Goal: Navigation & Orientation: Find specific page/section

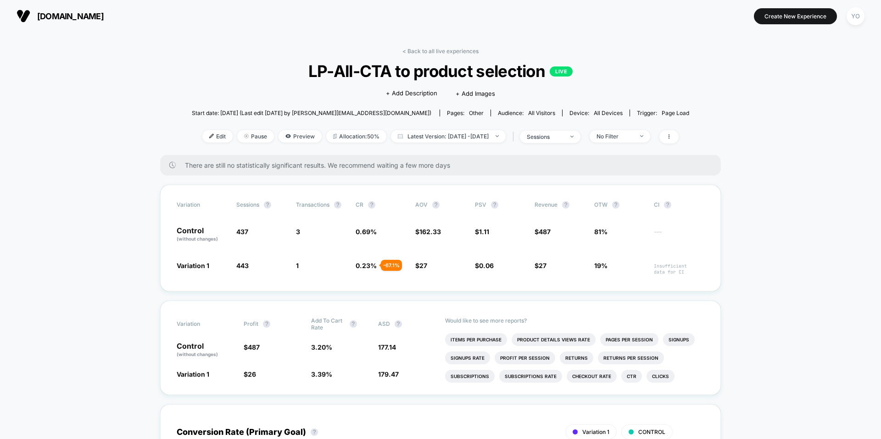
click at [91, 19] on span "[DOMAIN_NAME]" at bounding box center [70, 16] width 67 height 10
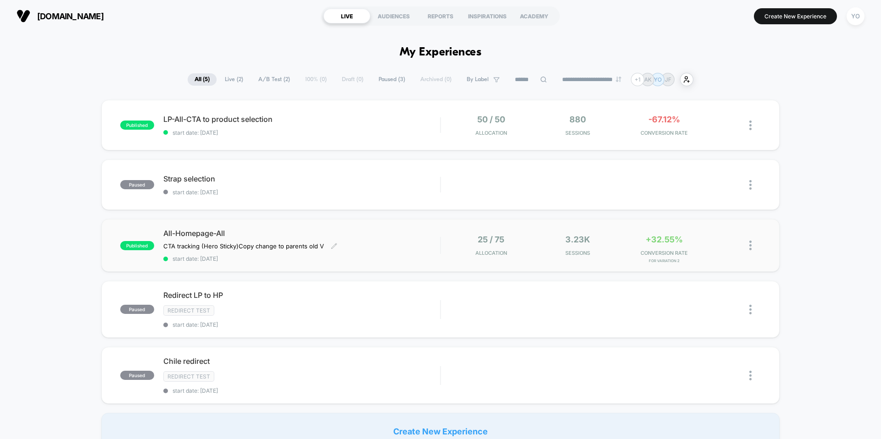
click at [179, 231] on span "All-Homepage-All" at bounding box center [301, 233] width 277 height 9
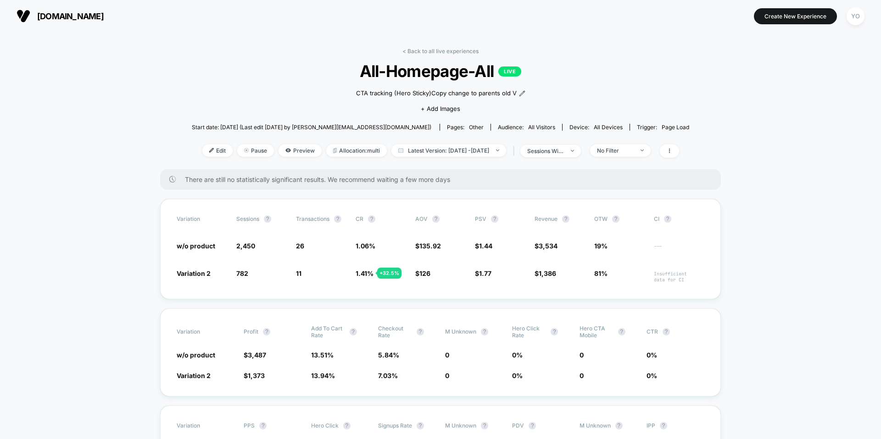
click at [62, 17] on span "[DOMAIN_NAME]" at bounding box center [70, 16] width 67 height 10
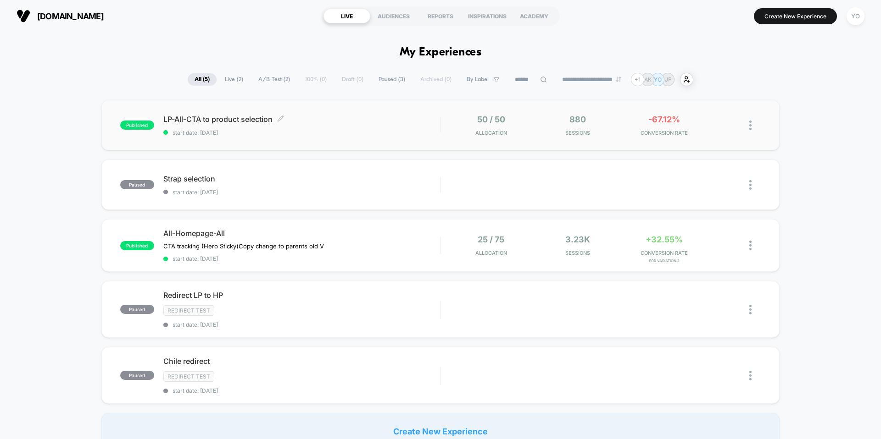
click at [289, 120] on span "LP-All-CTA to product selection Click to edit experience details" at bounding box center [301, 119] width 277 height 9
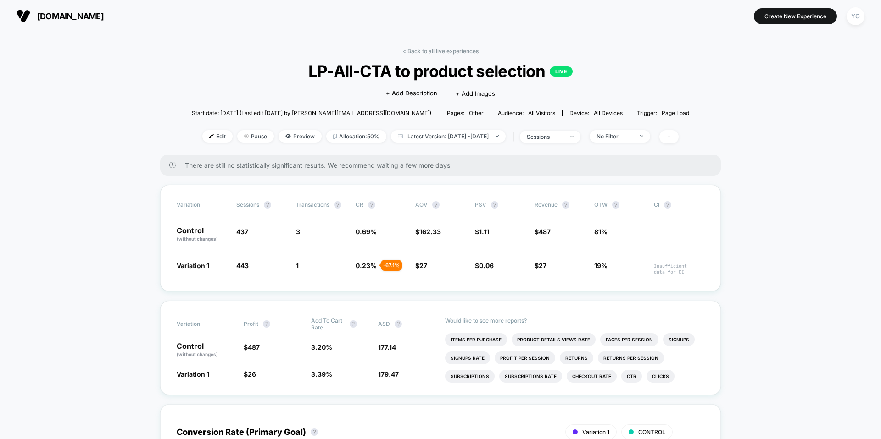
click at [62, 17] on span "[DOMAIN_NAME]" at bounding box center [70, 16] width 67 height 10
